Goal: Task Accomplishment & Management: Complete application form

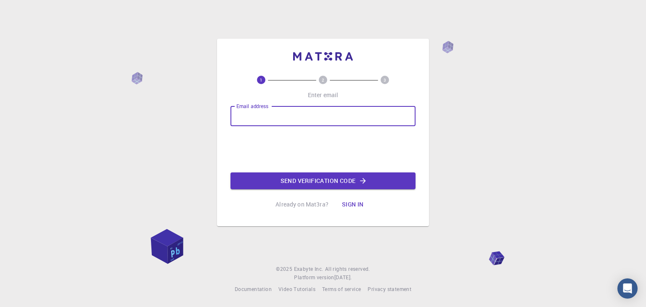
click at [318, 123] on input "Email address" at bounding box center [323, 116] width 185 height 20
type input "kovakarl6@gmail.com"
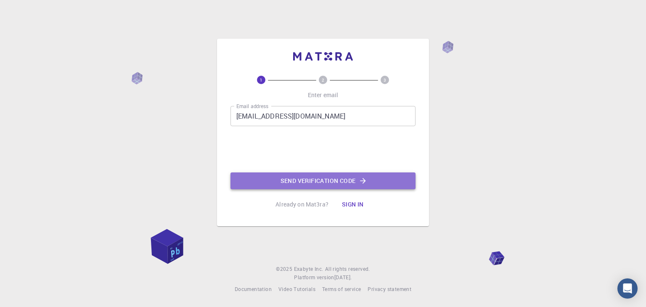
click at [292, 178] on button "Send verification code" at bounding box center [323, 180] width 185 height 17
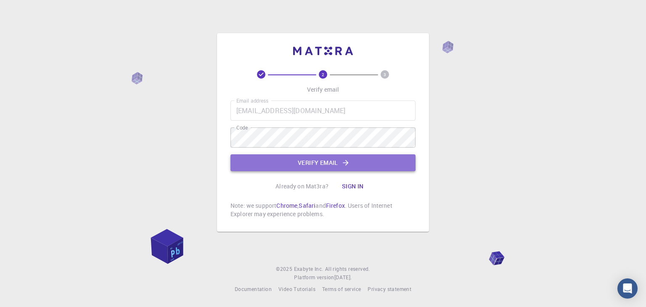
click at [298, 162] on button "Verify email" at bounding box center [323, 162] width 185 height 17
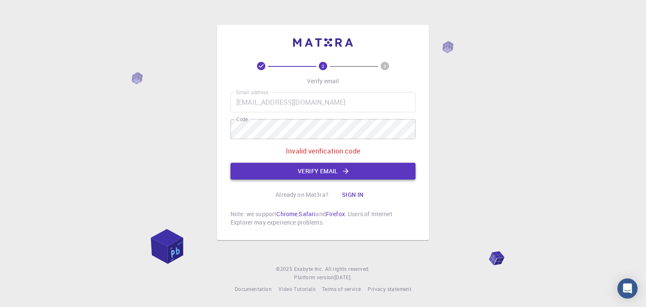
click at [298, 165] on button "Verify email" at bounding box center [323, 171] width 185 height 17
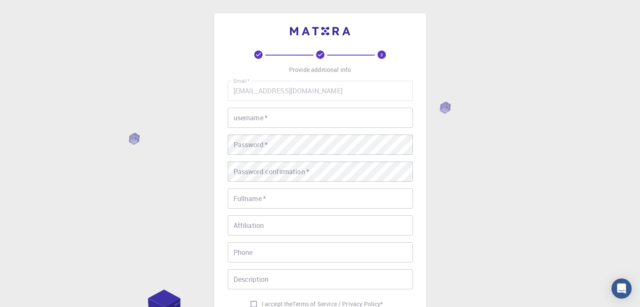
click at [279, 122] on input "username   *" at bounding box center [320, 118] width 185 height 20
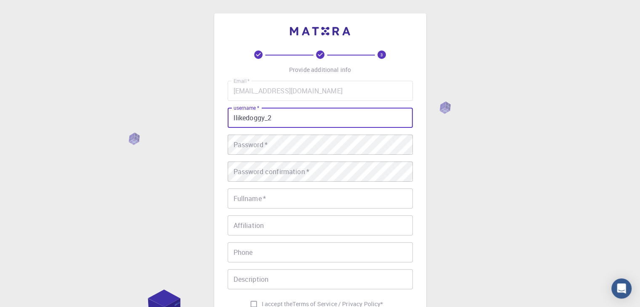
type input "Ilikedoggy_2"
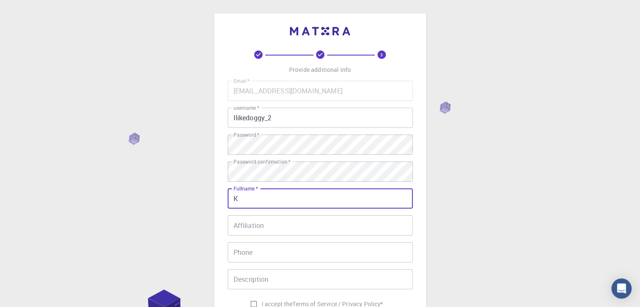
type input "K"
click at [279, 219] on input "Affiliation" at bounding box center [320, 225] width 185 height 20
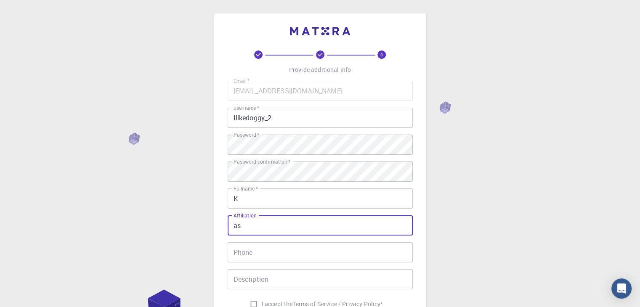
type input "as"
click at [262, 254] on input "Phone" at bounding box center [320, 252] width 185 height 20
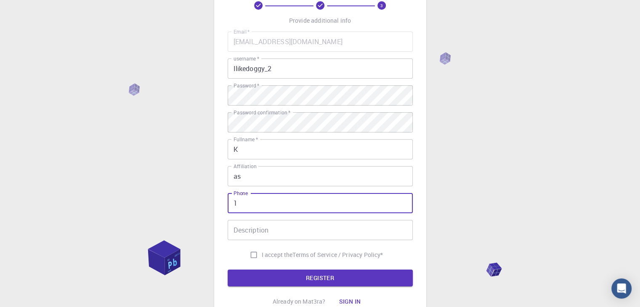
scroll to position [59, 0]
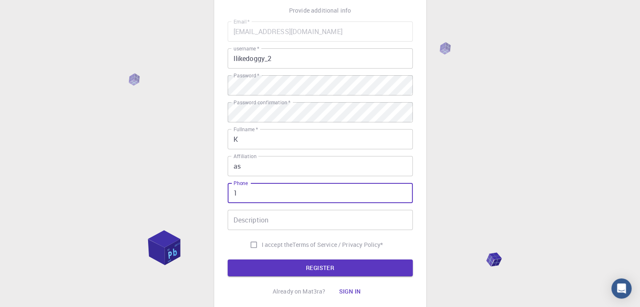
type input "1"
click at [349, 217] on input "Description" at bounding box center [320, 220] width 185 height 20
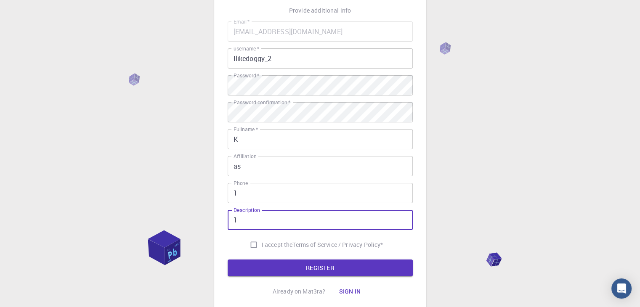
type input "1"
click at [258, 245] on input "I accept the Terms of Service / Privacy Policy *" at bounding box center [254, 245] width 16 height 16
checkbox input "true"
click at [261, 262] on button "REGISTER" at bounding box center [320, 268] width 185 height 17
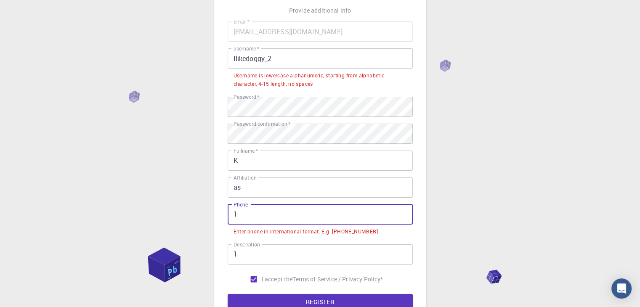
drag, startPoint x: 238, startPoint y: 214, endPoint x: 229, endPoint y: 214, distance: 9.7
click at [229, 214] on input "1" at bounding box center [320, 214] width 185 height 20
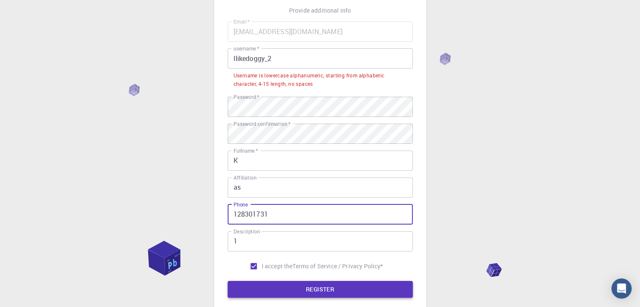
type input "128301731"
click at [377, 290] on button "REGISTER" at bounding box center [320, 289] width 185 height 17
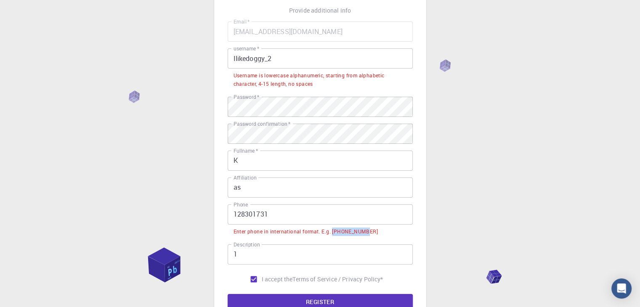
drag, startPoint x: 360, startPoint y: 232, endPoint x: 333, endPoint y: 233, distance: 27.8
click at [333, 233] on div "Enter phone in international format. E.g. +12345678901" at bounding box center [305, 232] width 144 height 8
drag, startPoint x: 371, startPoint y: 232, endPoint x: 333, endPoint y: 233, distance: 38.3
click at [333, 233] on li "Enter phone in international format. E.g. +12345678901" at bounding box center [320, 231] width 185 height 13
copy div "+12345678901"
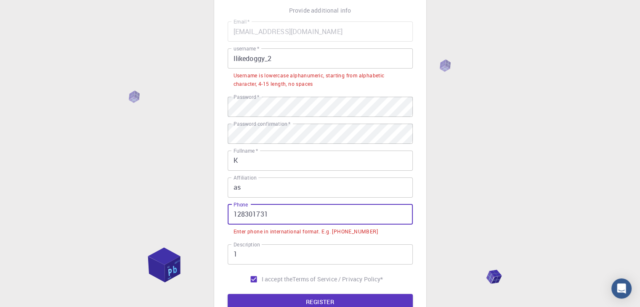
drag, startPoint x: 308, startPoint y: 216, endPoint x: 220, endPoint y: 201, distance: 90.1
click at [220, 201] on div "3 Provide additional info Email   * kovakarl6@gmail.com Email   * username   * …" at bounding box center [320, 151] width 212 height 394
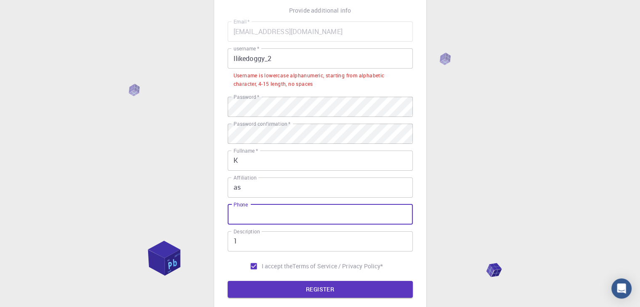
paste input "+12345678901"
type input "+12345678901"
click at [293, 291] on button "REGISTER" at bounding box center [320, 289] width 185 height 17
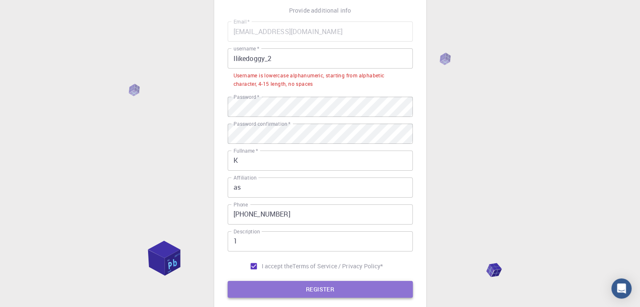
click at [293, 291] on button "REGISTER" at bounding box center [320, 289] width 185 height 17
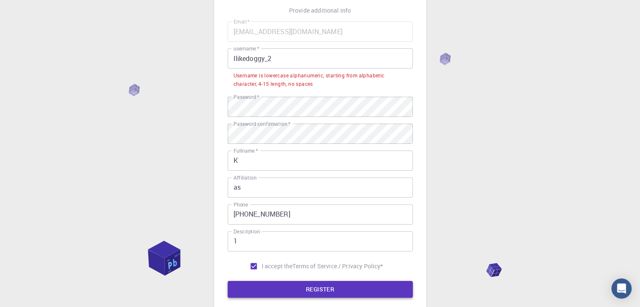
click at [293, 291] on button "REGISTER" at bounding box center [320, 289] width 185 height 17
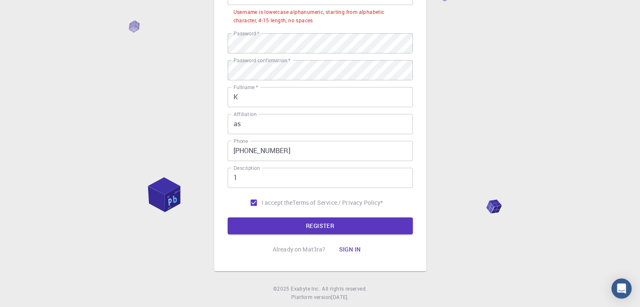
scroll to position [98, 0]
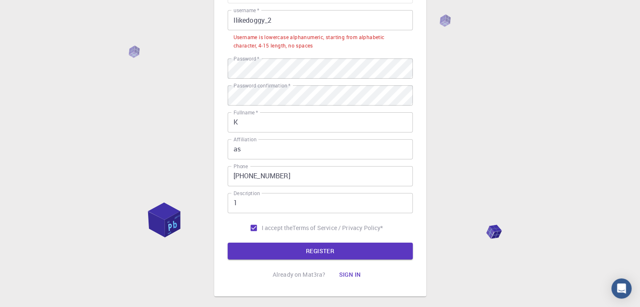
click at [626, 132] on div "3 Provide additional info Email   * kovakarl6@gmail.com Email   * username   * …" at bounding box center [320, 127] width 640 height 450
click at [267, 16] on input "Ilikedoggy_2" at bounding box center [320, 20] width 185 height 20
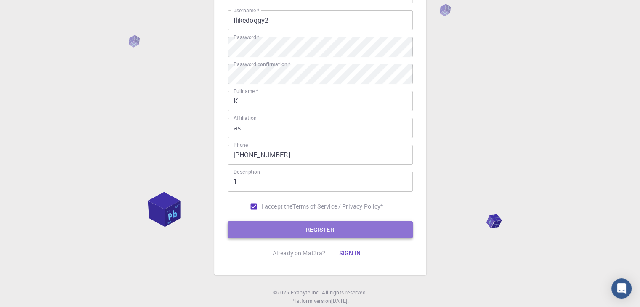
click at [363, 229] on button "REGISTER" at bounding box center [320, 229] width 185 height 17
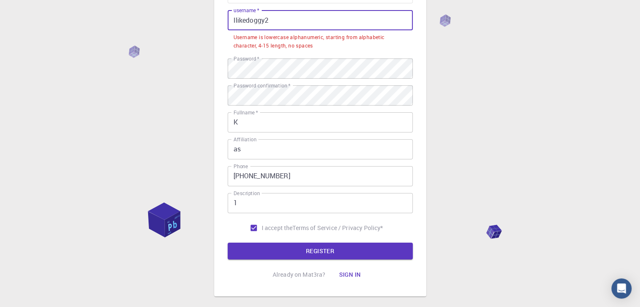
drag, startPoint x: 274, startPoint y: 21, endPoint x: 266, endPoint y: 22, distance: 8.2
click at [266, 22] on input "Ilikedoggy2" at bounding box center [320, 20] width 185 height 20
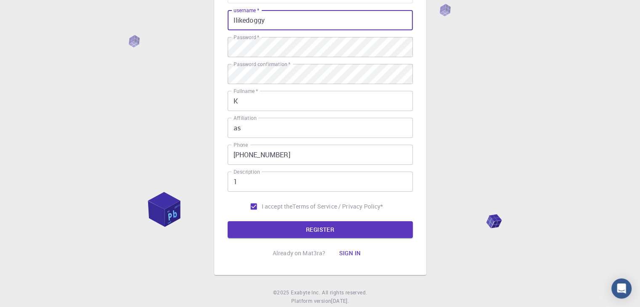
click at [228, 221] on button "REGISTER" at bounding box center [320, 229] width 185 height 17
type input "I"
type input "Karl"
click at [324, 238] on button "REGISTER" at bounding box center [320, 229] width 185 height 17
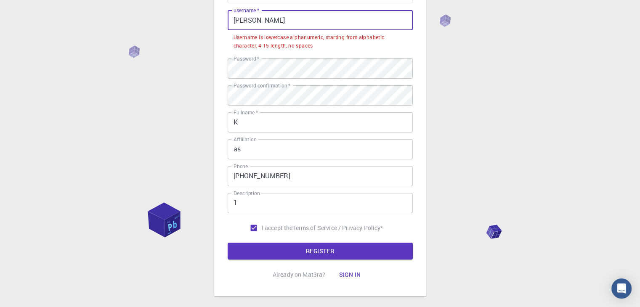
drag, startPoint x: 298, startPoint y: 12, endPoint x: 231, endPoint y: 21, distance: 67.0
click at [231, 21] on input "Karl" at bounding box center [320, 20] width 185 height 20
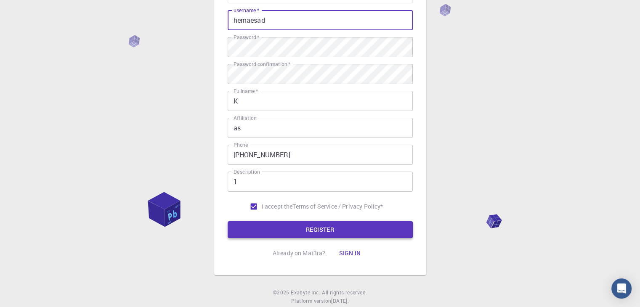
type input "hemaesad"
click at [331, 231] on button "REGISTER" at bounding box center [320, 229] width 185 height 17
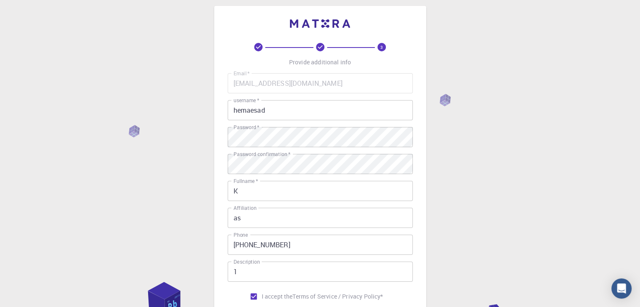
scroll to position [6, 0]
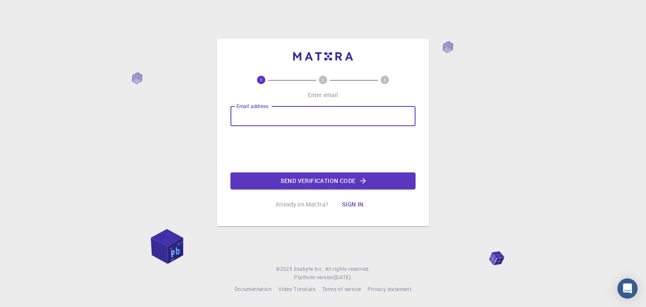
type input "[EMAIL_ADDRESS][DOMAIN_NAME]"
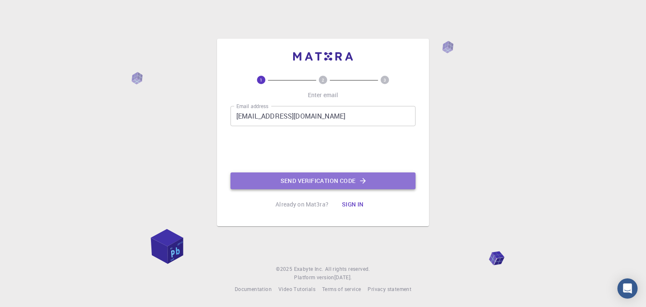
click at [303, 185] on button "Send verification code" at bounding box center [323, 180] width 185 height 17
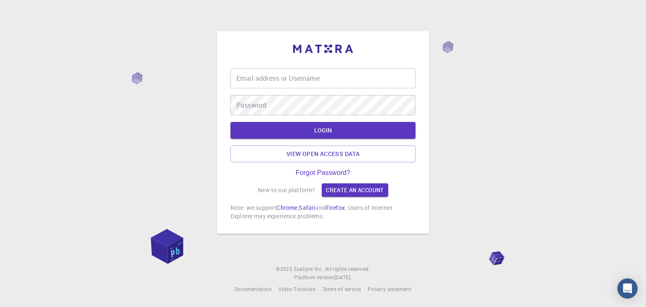
click at [268, 76] on input "Email address or Username" at bounding box center [323, 78] width 185 height 20
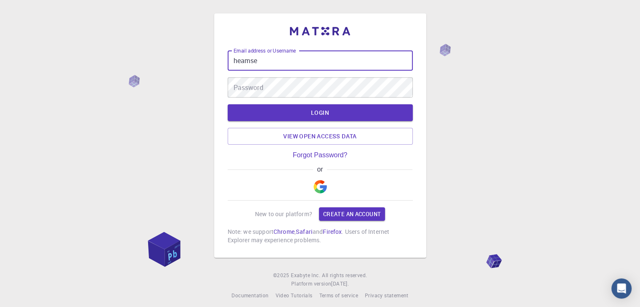
type input "heamse"
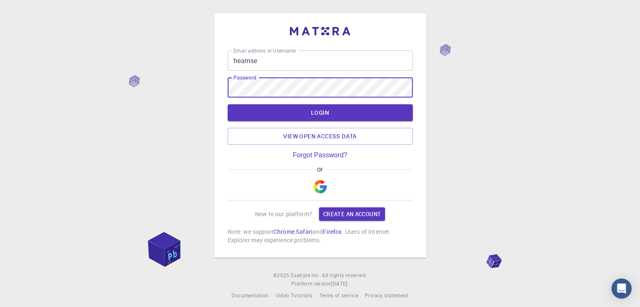
click at [228, 104] on button "LOGIN" at bounding box center [320, 112] width 185 height 17
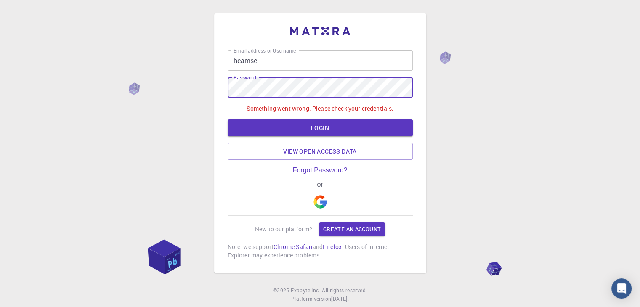
click at [321, 199] on img "button" at bounding box center [319, 201] width 13 height 13
